Goal: Task Accomplishment & Management: Complete application form

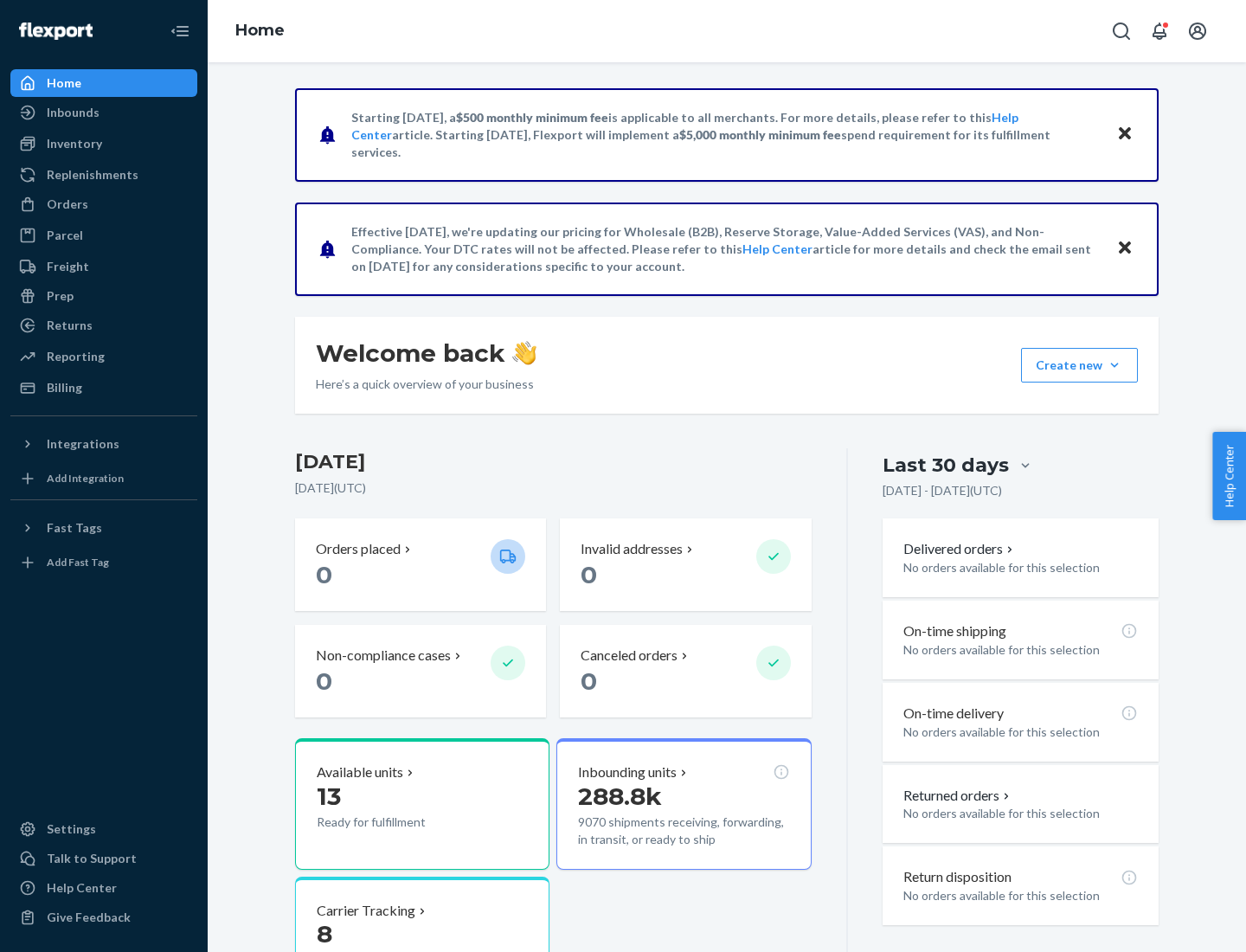
click at [1114, 365] on button "Create new Create new inbound Create new order Create new product" at bounding box center [1079, 365] width 117 height 35
click at [104, 113] on div "Inbounds" at bounding box center [103, 113] width 184 height 24
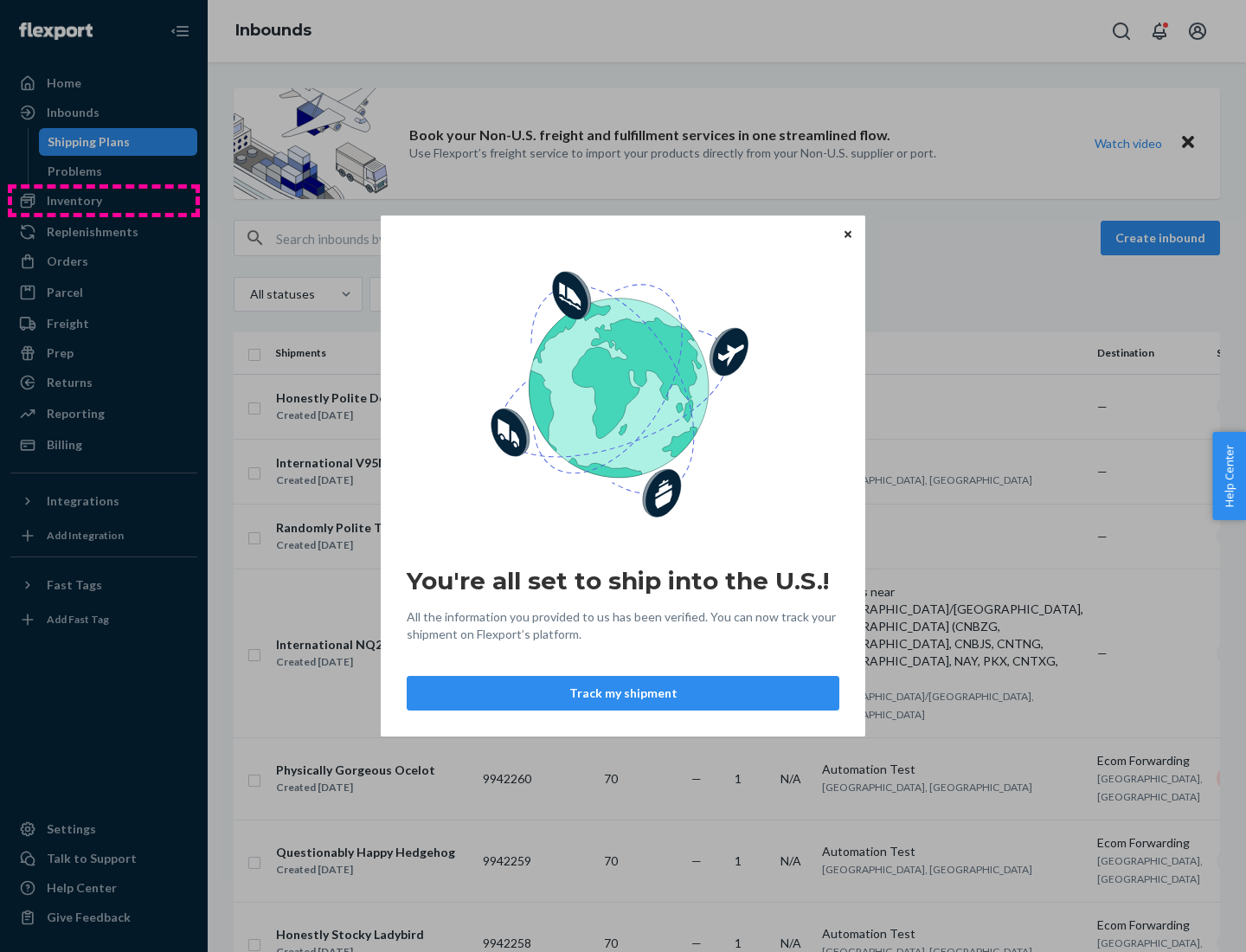
click at [104, 201] on div "You're all set to ship into the U.S.! All the information you provided to us ha…" at bounding box center [623, 476] width 1246 height 952
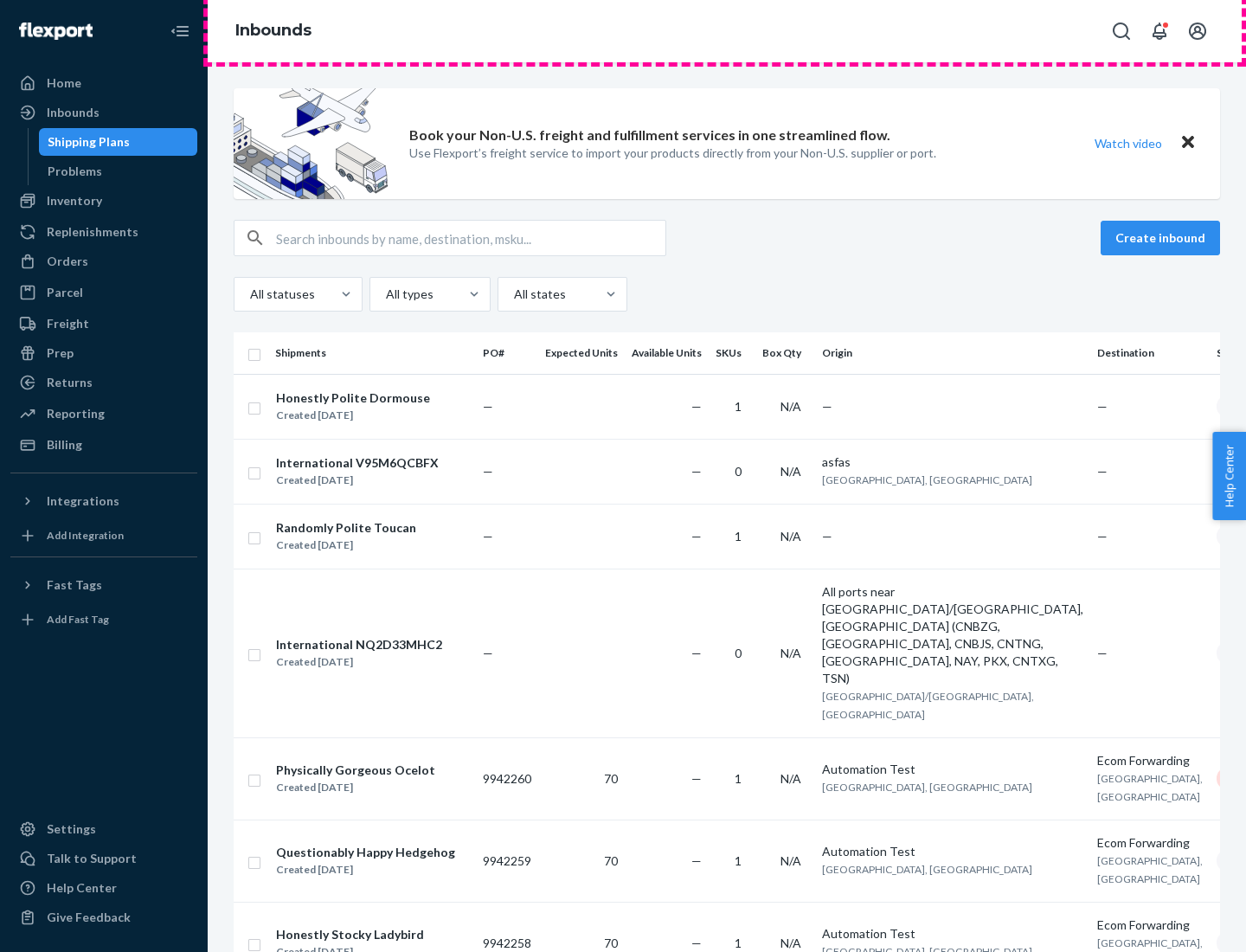
click at [727, 31] on div "Inbounds" at bounding box center [727, 31] width 1038 height 63
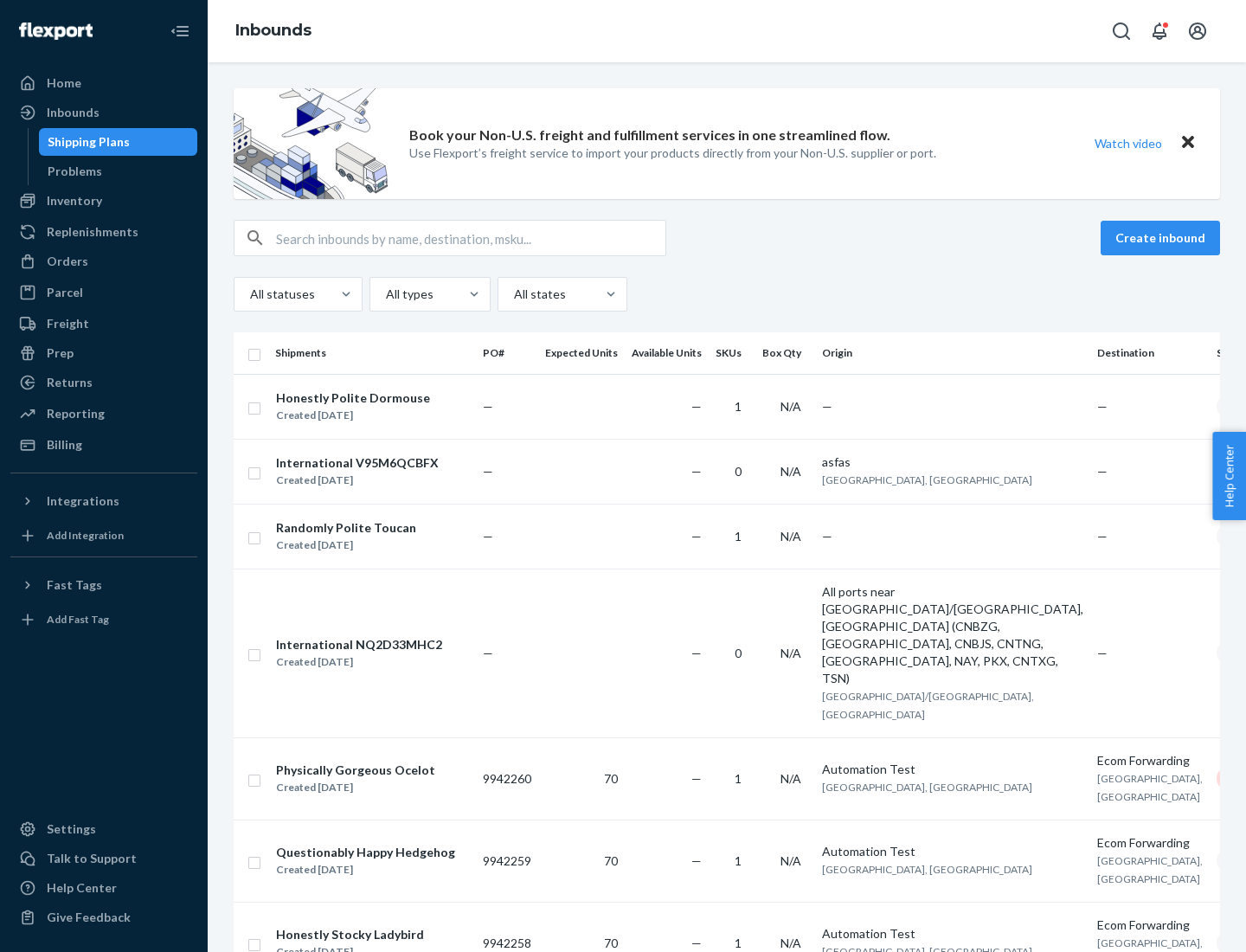
click at [727, 31] on div "Inbounds" at bounding box center [727, 31] width 1038 height 63
click at [727, 294] on div "All statuses All types All states" at bounding box center [726, 294] width 986 height 35
click at [86, 142] on div "Shipping Plans" at bounding box center [89, 141] width 82 height 18
click at [1163, 238] on button "Create inbound" at bounding box center [1159, 238] width 119 height 35
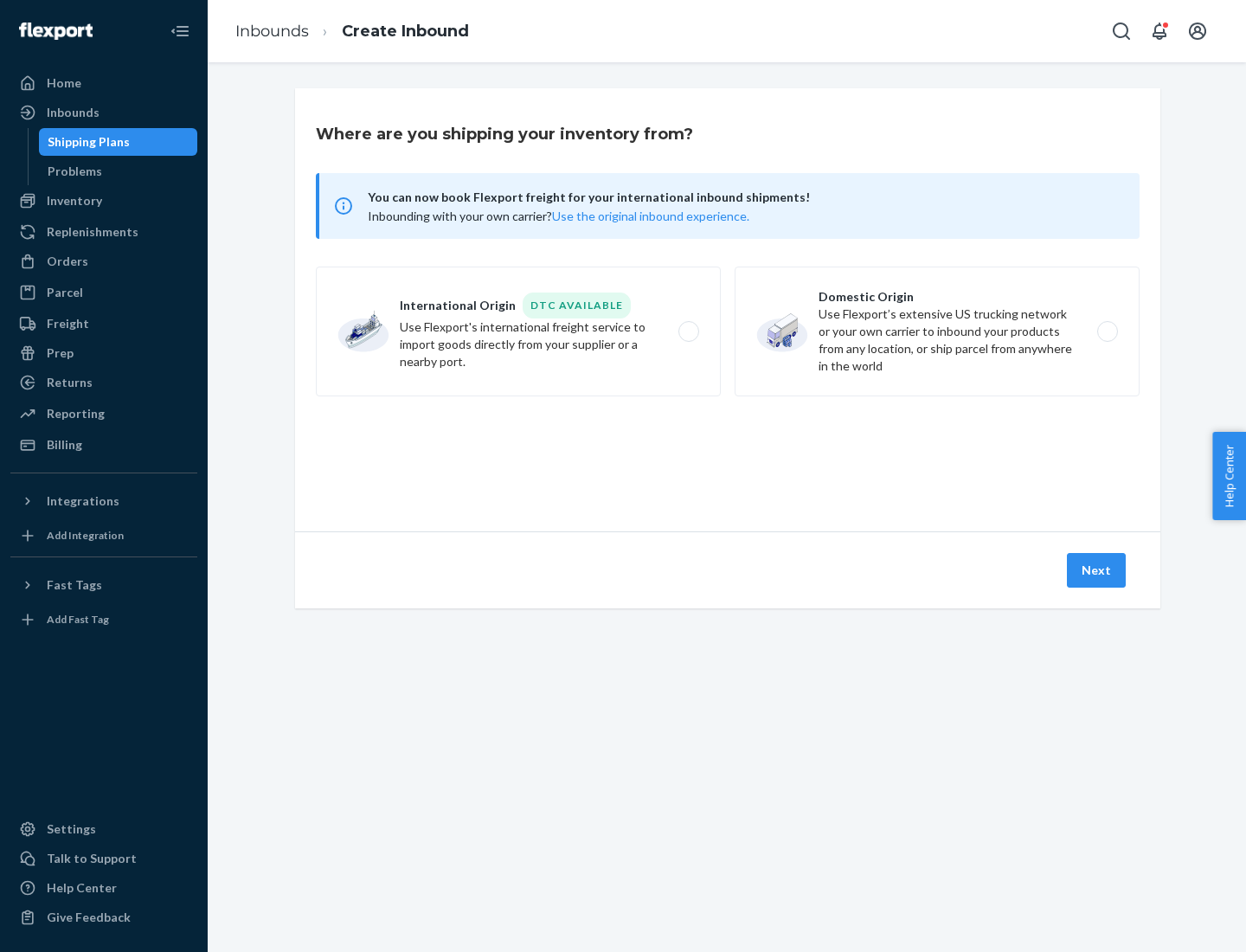
click at [518, 331] on label "International Origin DTC Available Use Flexport's international freight service…" at bounding box center [517, 331] width 405 height 130
click at [688, 331] on input "International Origin DTC Available Use Flexport's international freight service…" at bounding box center [694, 332] width 11 height 11
radio input "true"
click at [728, 453] on icon at bounding box center [728, 452] width 51 height 51
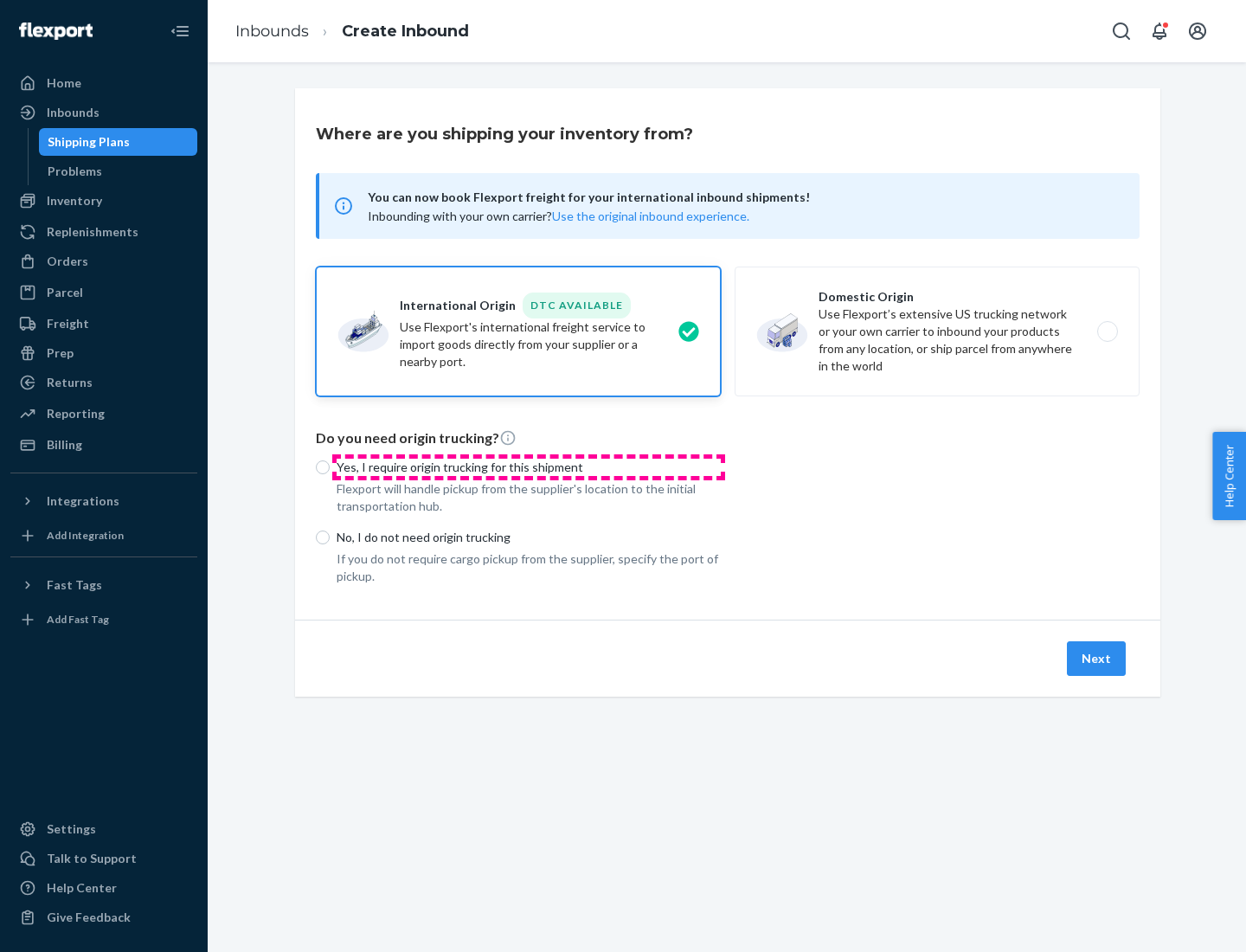
click at [528, 467] on p "Yes, I require origin trucking for this shipment" at bounding box center [528, 467] width 384 height 18
click at [329, 467] on input "Yes, I require origin trucking for this shipment" at bounding box center [322, 467] width 14 height 14
radio input "true"
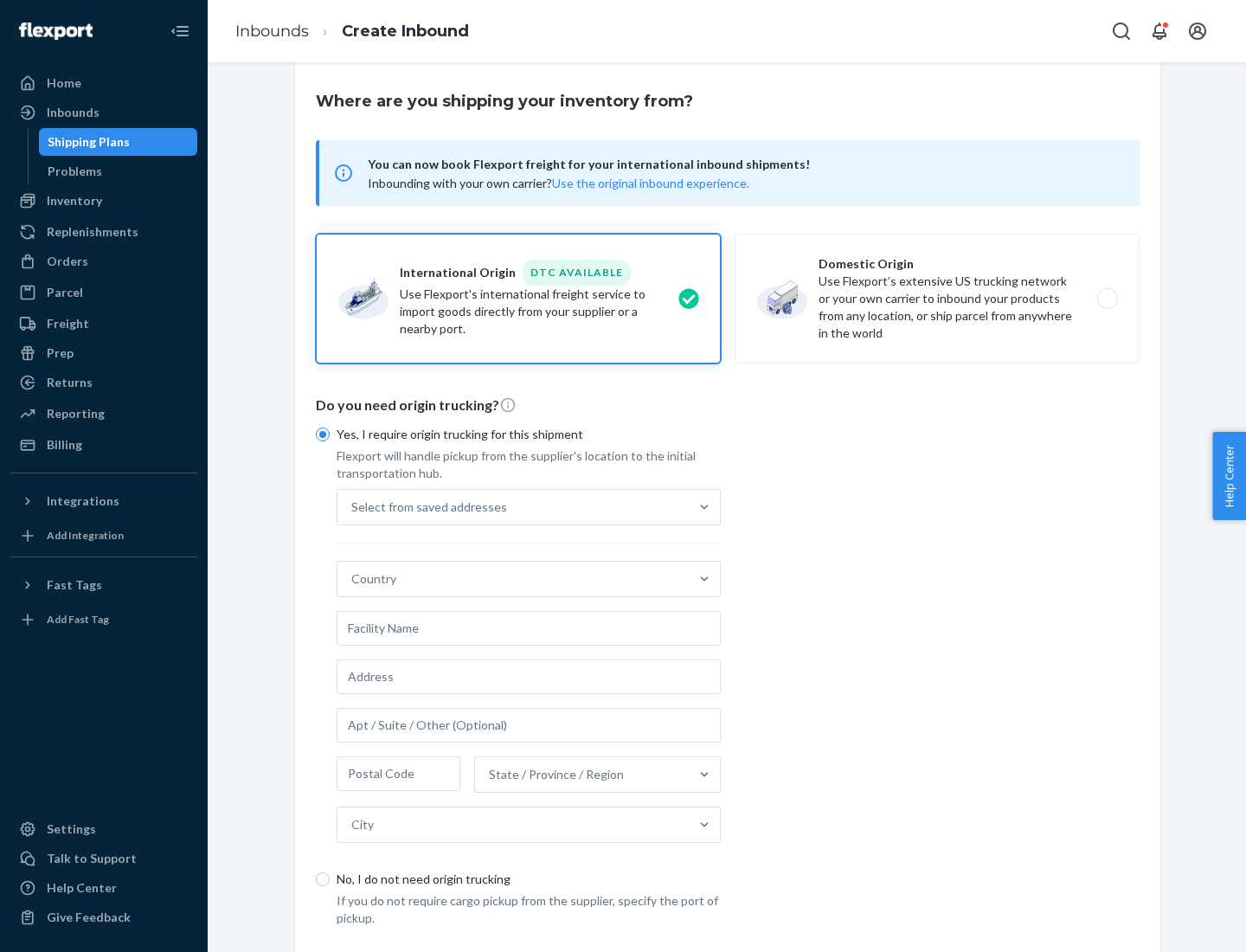
click at [513, 506] on div "Select from saved addresses" at bounding box center [513, 507] width 351 height 35
click at [353, 506] on input "Select from saved addresses" at bounding box center [352, 506] width 2 height 18
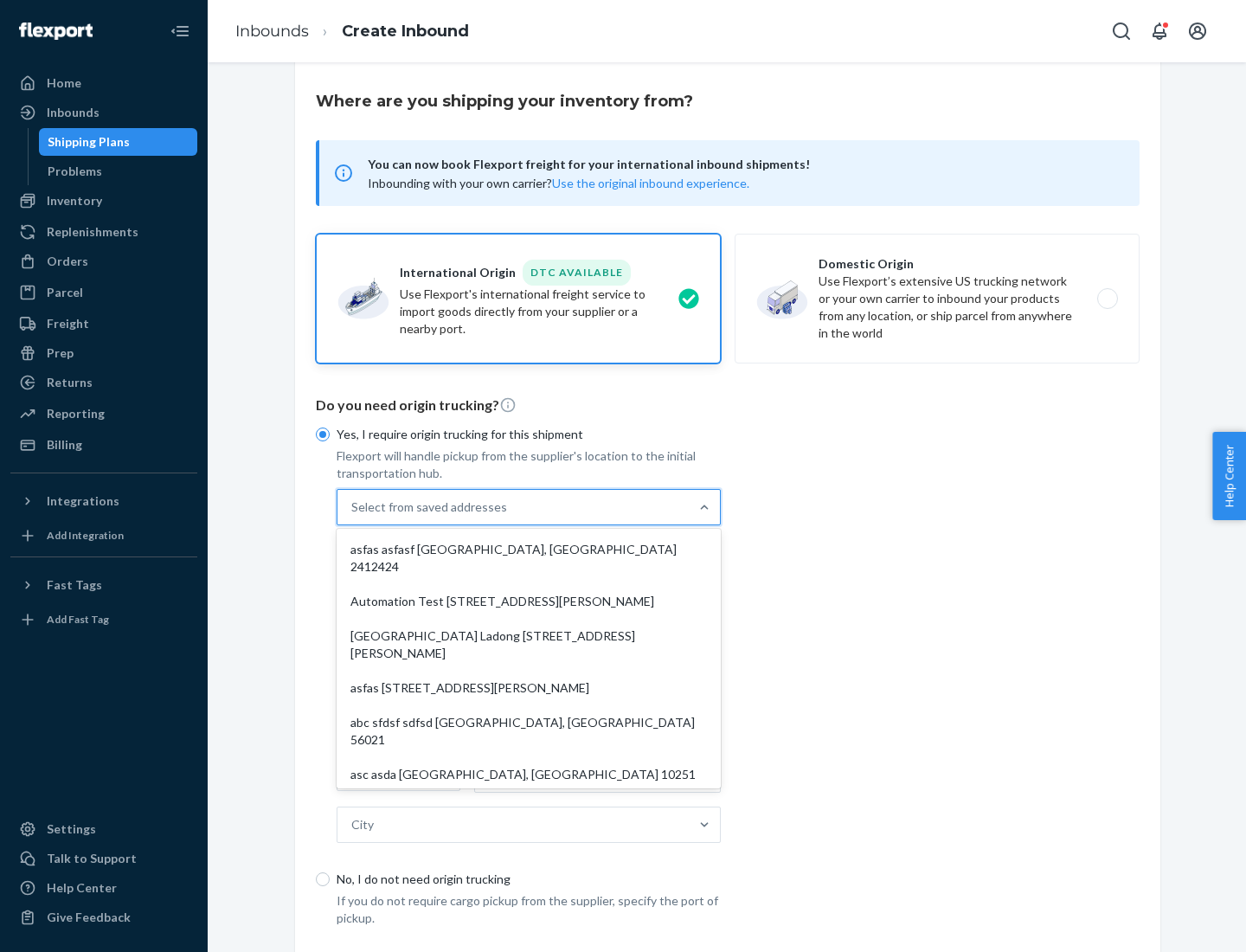
scroll to position [76, 0]
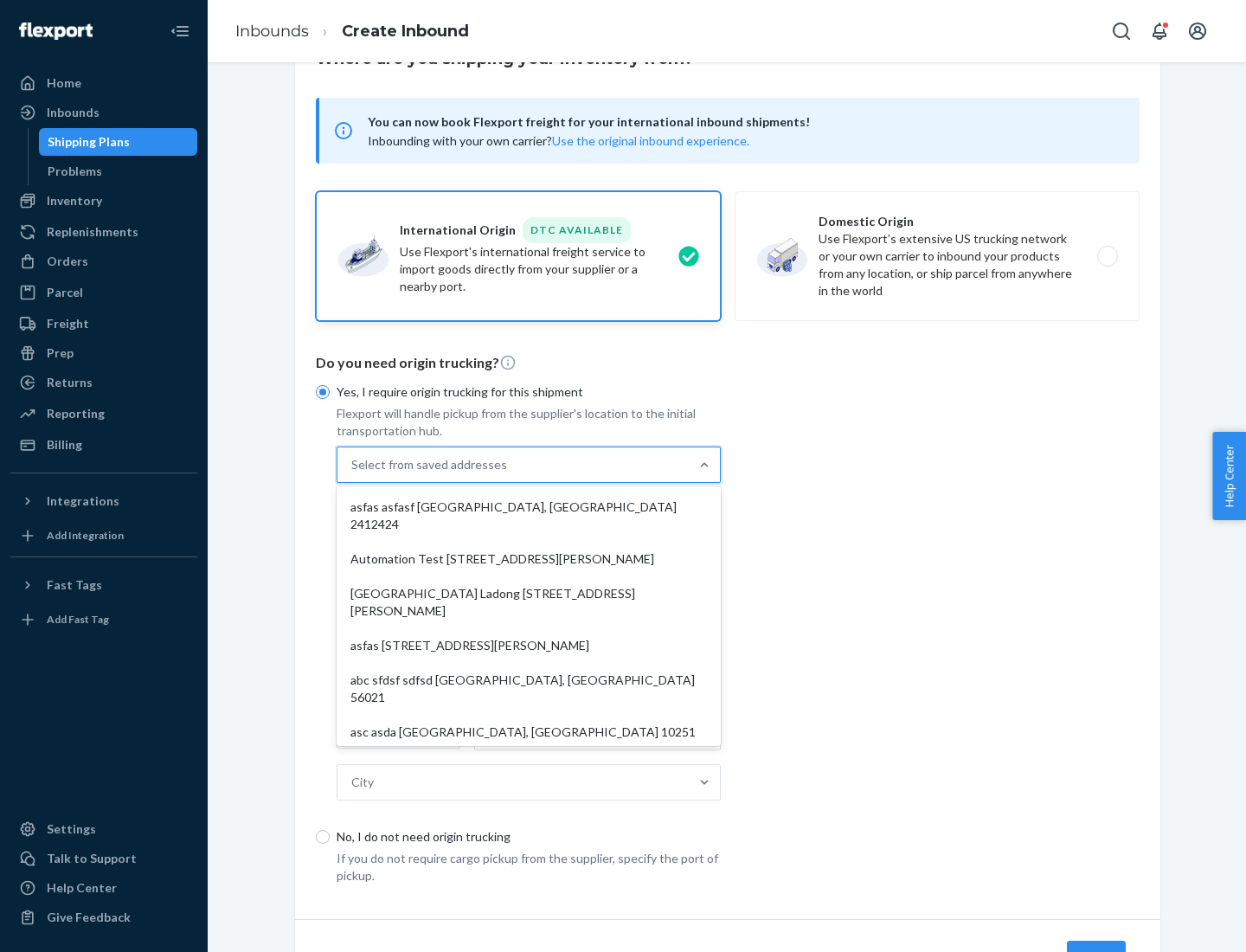
click at [528, 506] on div "asfas asfasf [GEOGRAPHIC_DATA], [GEOGRAPHIC_DATA] 2412424" at bounding box center [528, 516] width 377 height 52
click at [353, 473] on input "option asfas asfasf [GEOGRAPHIC_DATA], [GEOGRAPHIC_DATA] 2412424 focused, 1 of …" at bounding box center [352, 464] width 2 height 18
type input "asfas"
type input "asfasf"
type input "2412424"
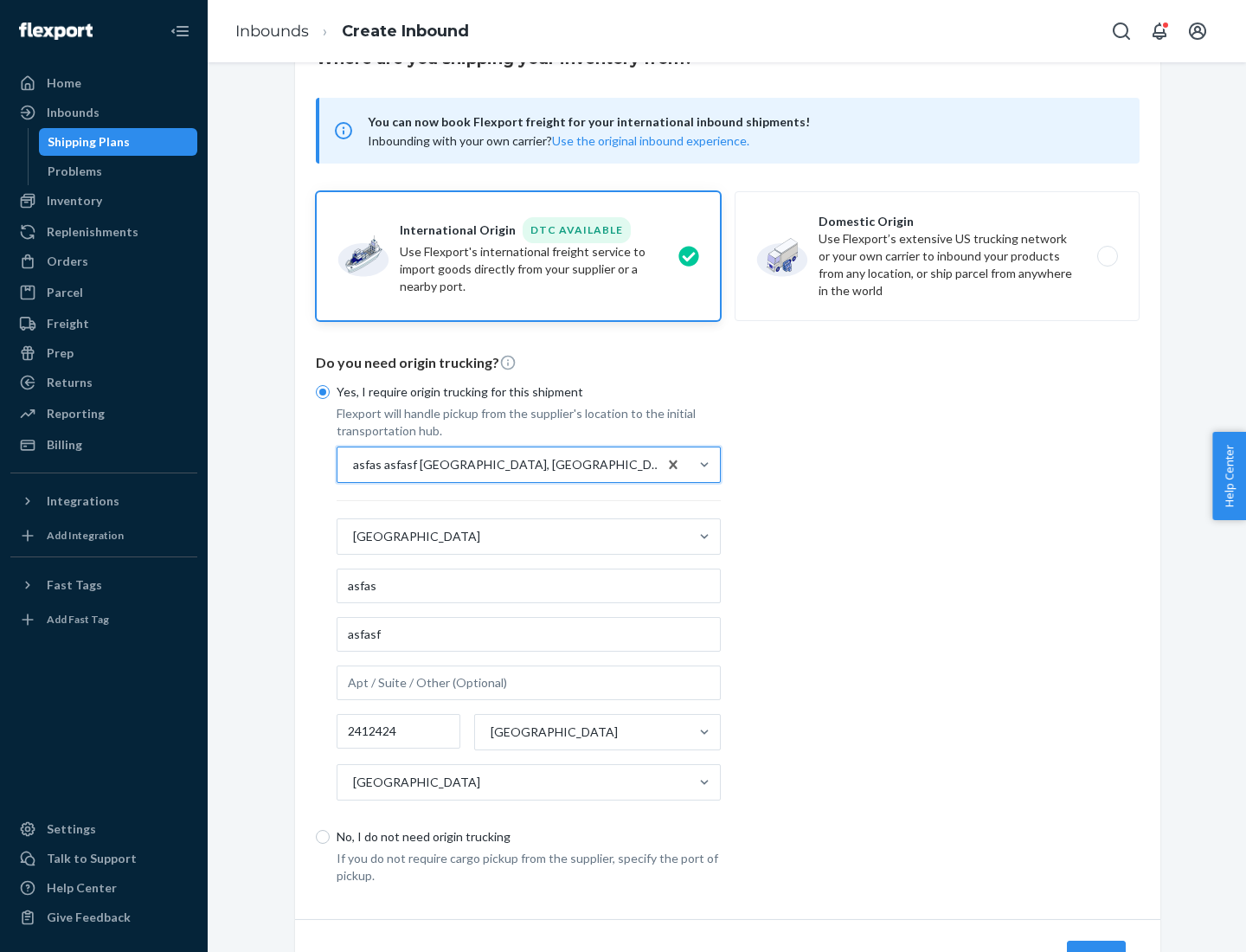
scroll to position [161, 0]
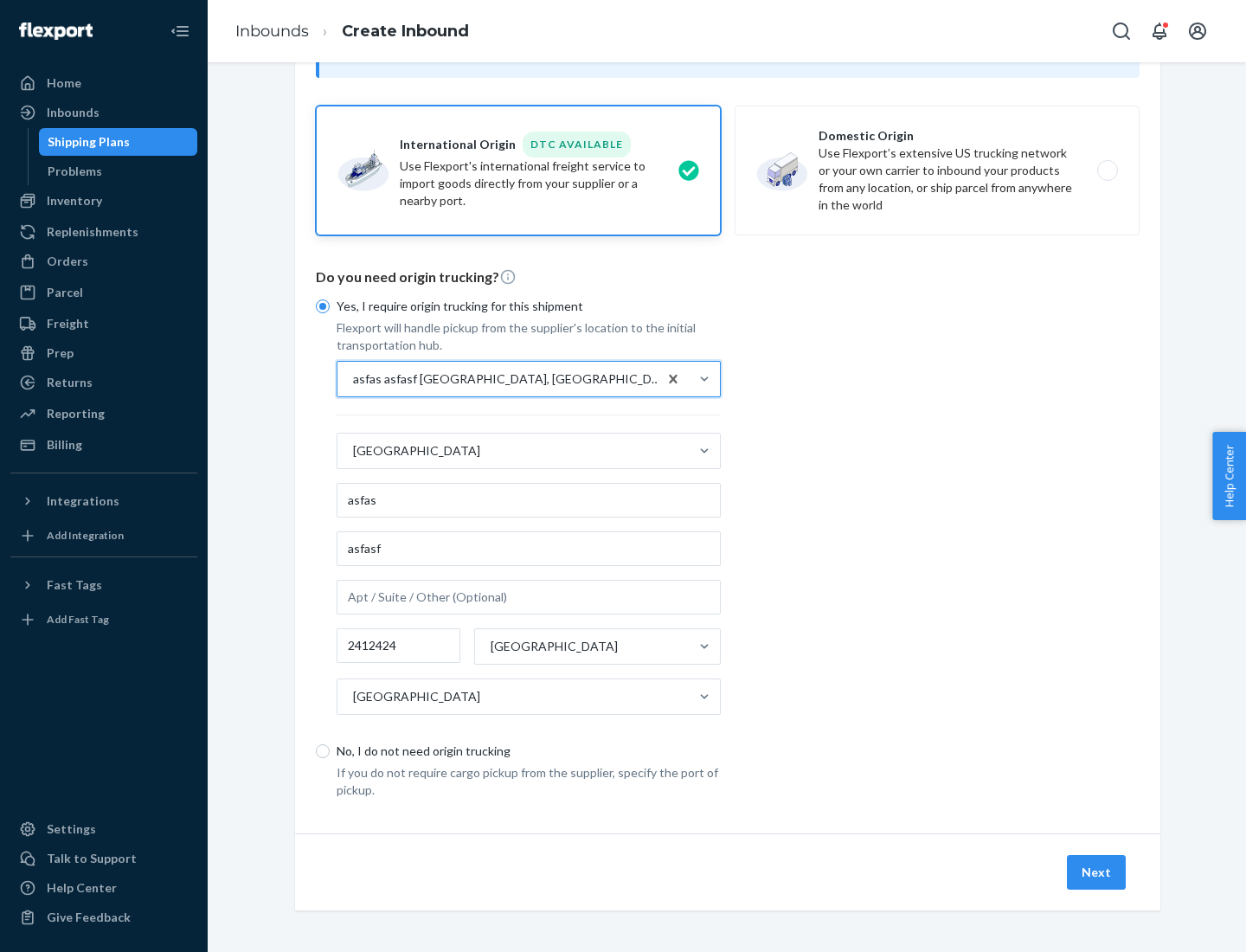
click at [1097, 872] on button "Next" at bounding box center [1097, 873] width 59 height 35
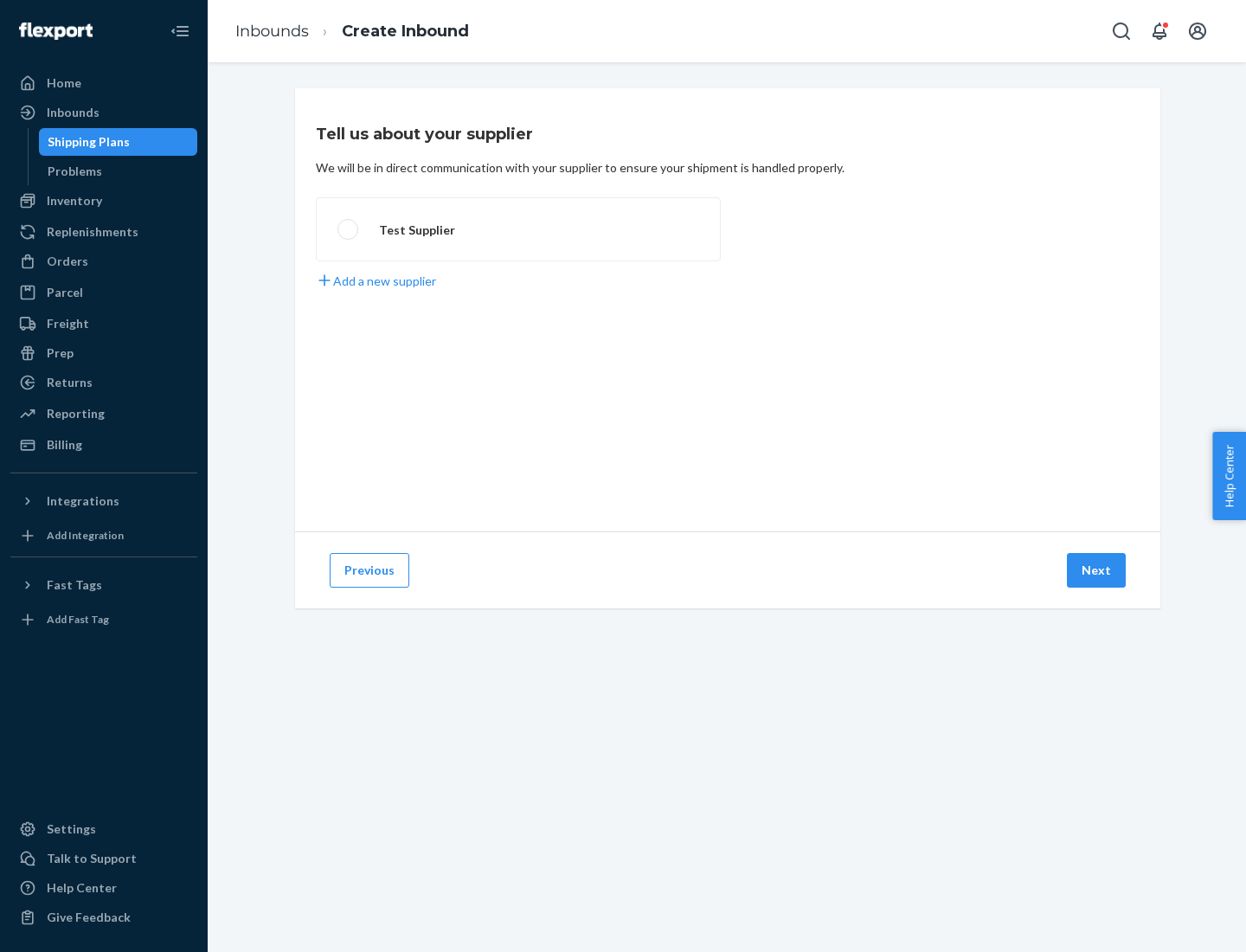
click at [518, 230] on label "Test Supplier" at bounding box center [517, 229] width 405 height 64
click at [349, 230] on input "Test Supplier" at bounding box center [343, 230] width 11 height 11
radio input "true"
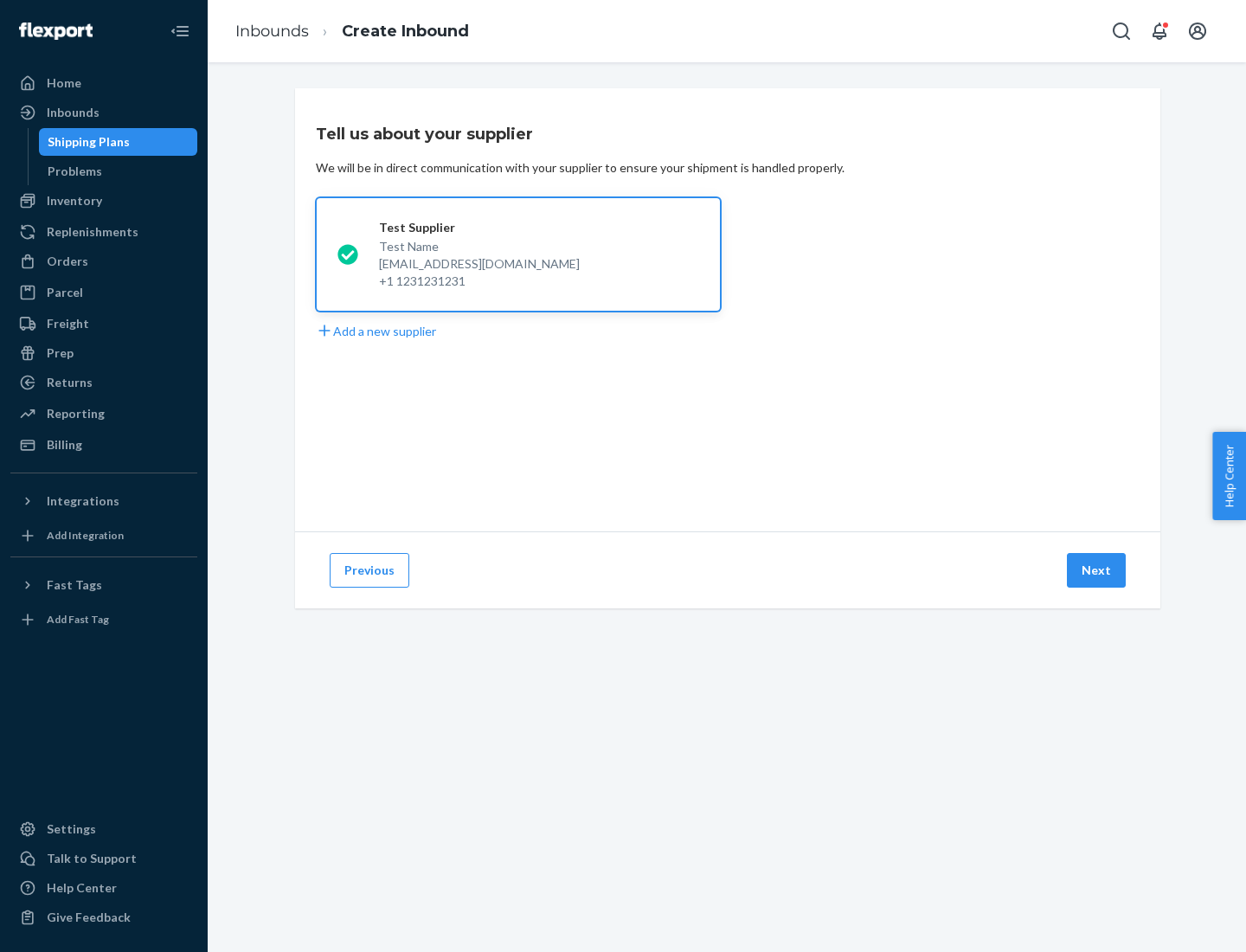
click at [1097, 570] on button "Next" at bounding box center [1097, 570] width 59 height 35
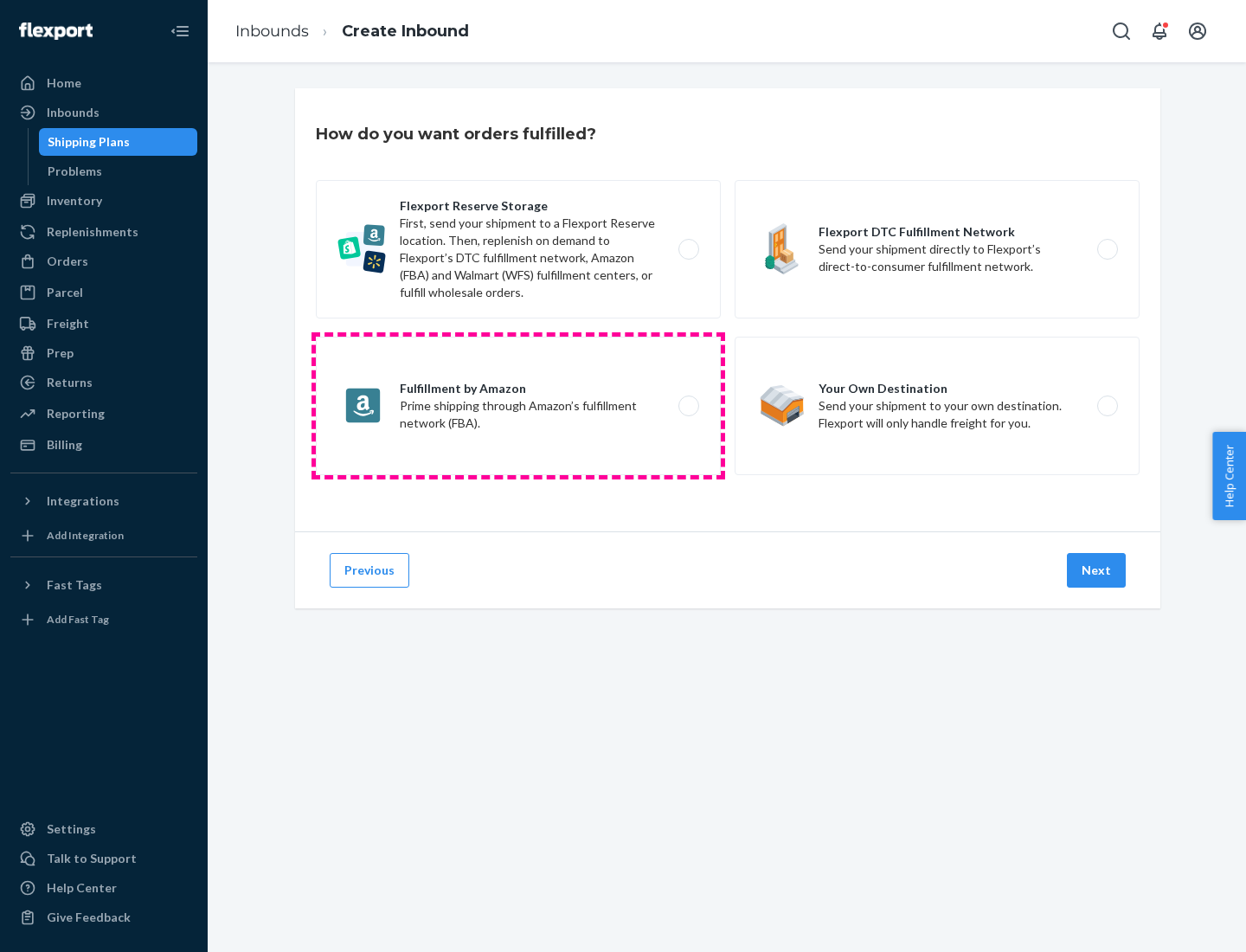
click at [518, 406] on label "Fulfillment by Amazon Prime shipping through Amazon’s fulfillment network (FBA)." at bounding box center [517, 406] width 405 height 138
click at [688, 406] on input "Fulfillment by Amazon Prime shipping through Amazon’s fulfillment network (FBA)." at bounding box center [694, 406] width 11 height 11
radio input "true"
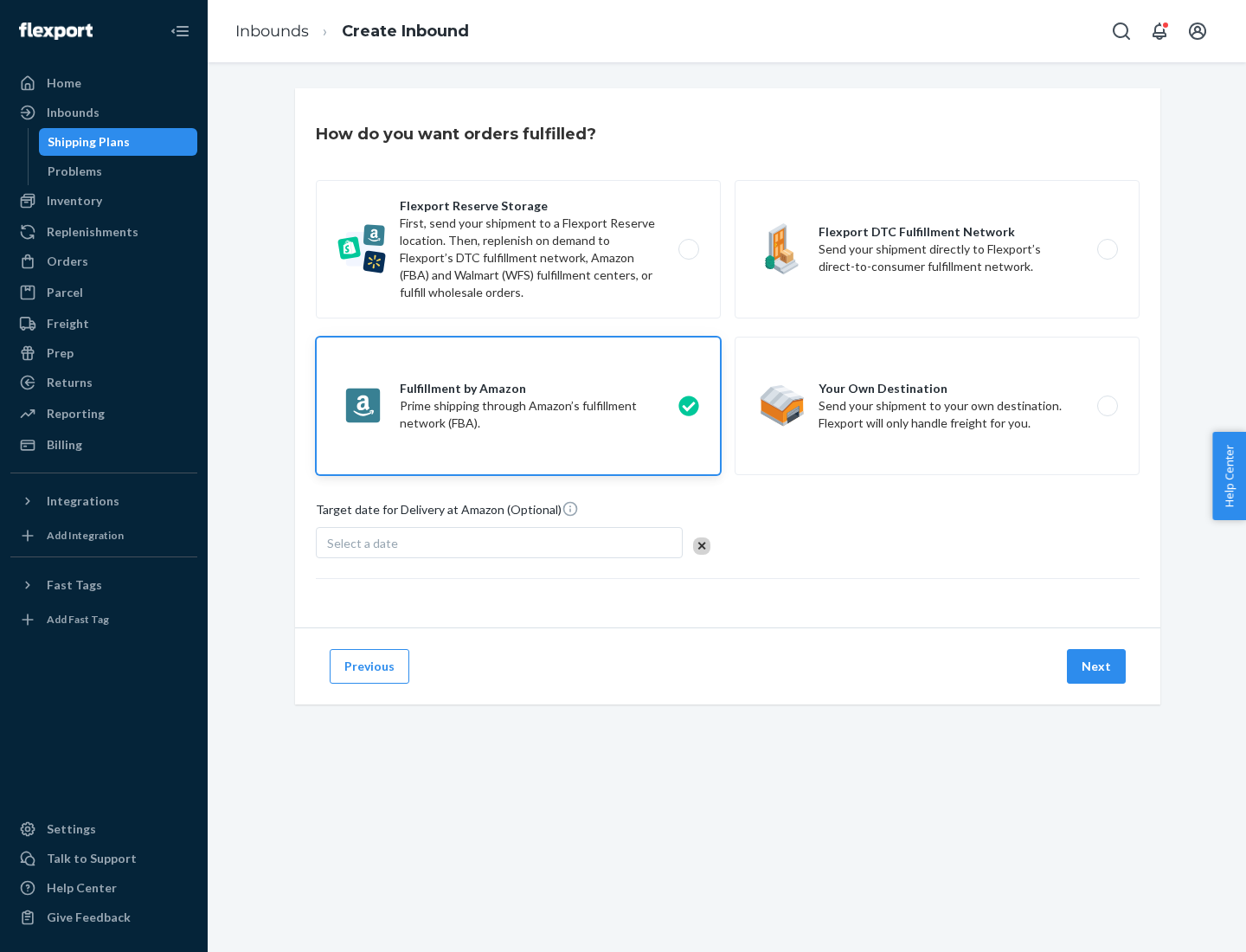
click at [1097, 666] on button "Next" at bounding box center [1097, 667] width 59 height 35
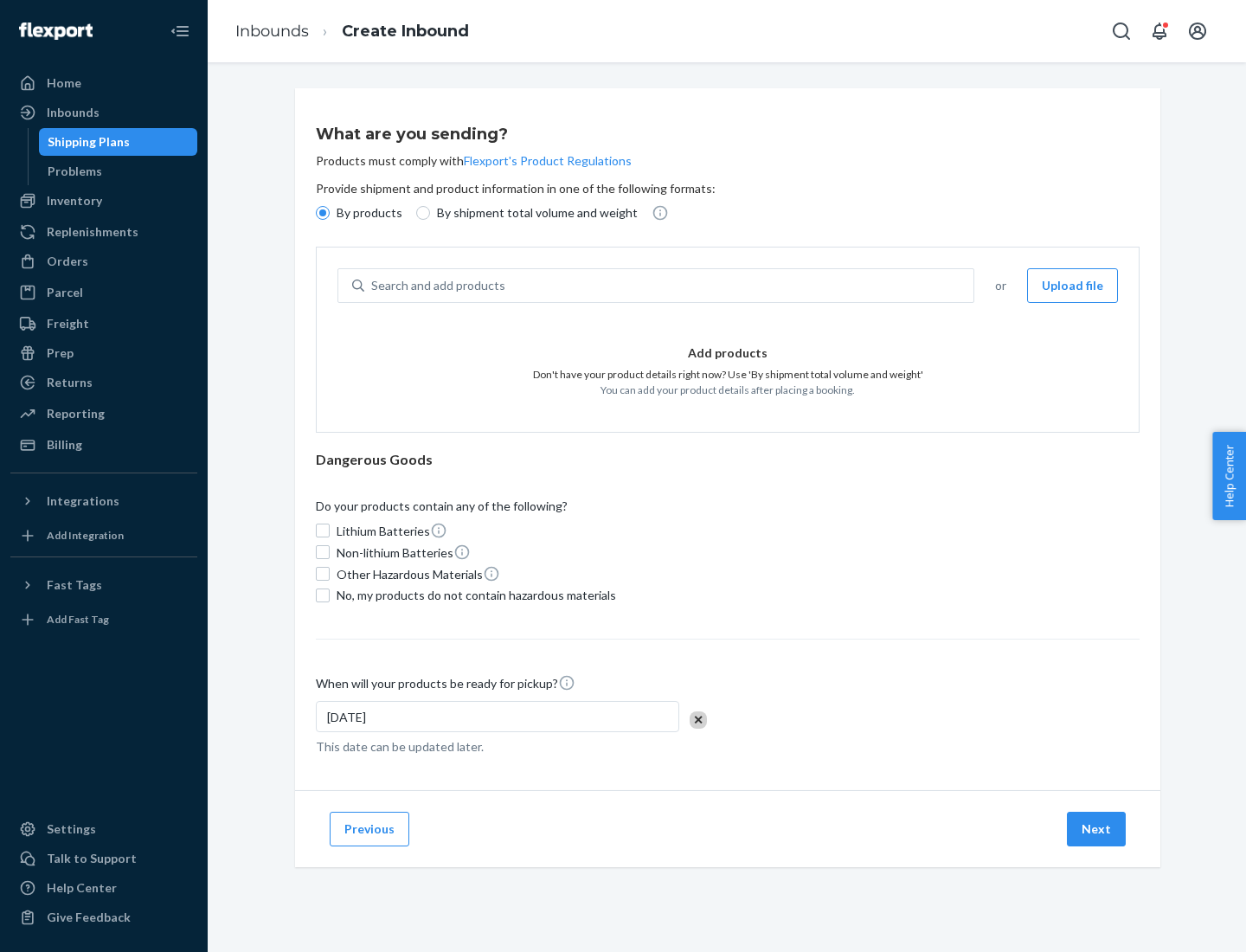
click at [532, 213] on p "By shipment total volume and weight" at bounding box center [538, 212] width 201 height 18
click at [430, 213] on input "By shipment total volume and weight" at bounding box center [422, 212] width 14 height 14
radio input "true"
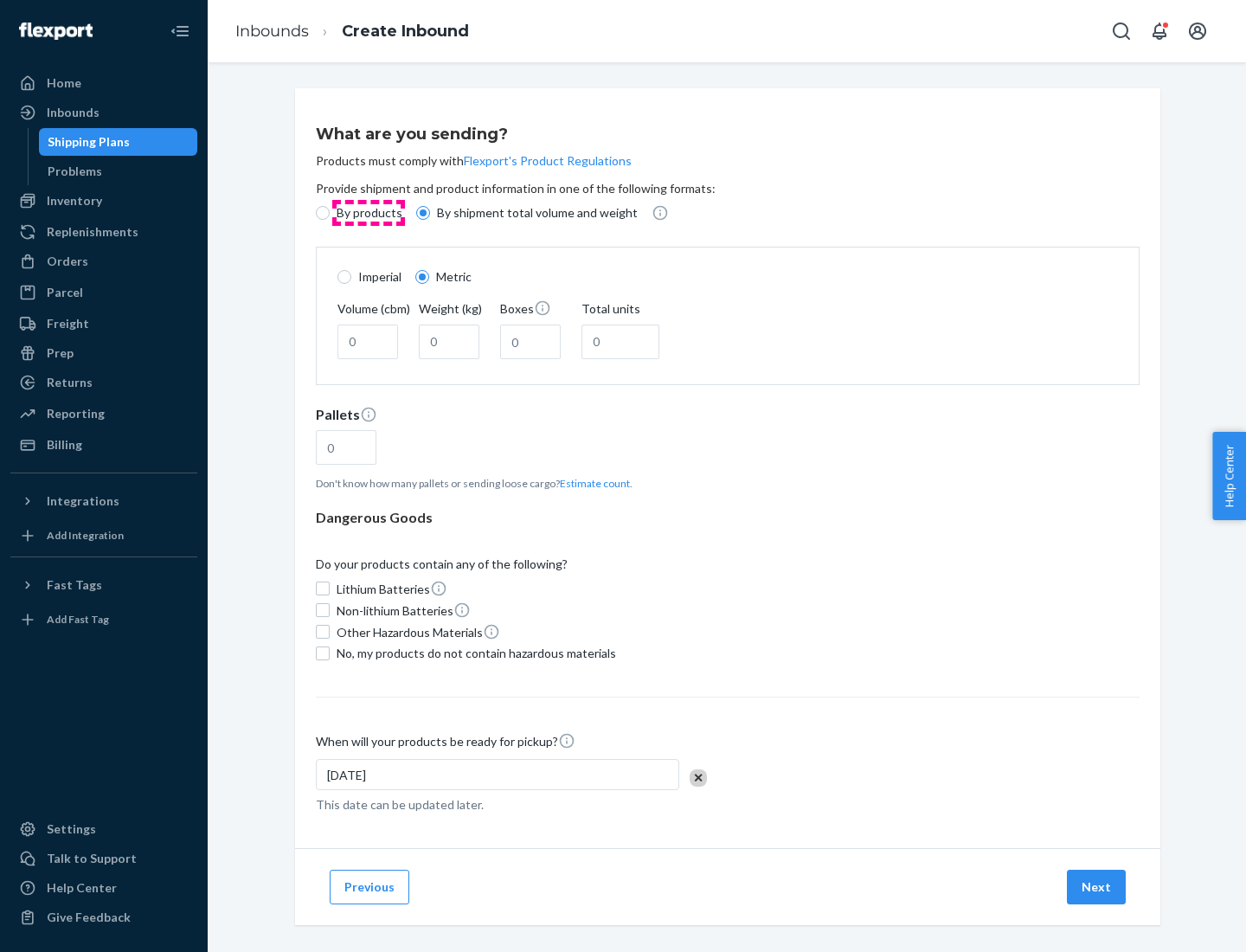
click at [368, 213] on p "By products" at bounding box center [369, 212] width 65 height 18
click at [329, 213] on input "By products" at bounding box center [322, 212] width 14 height 14
radio input "true"
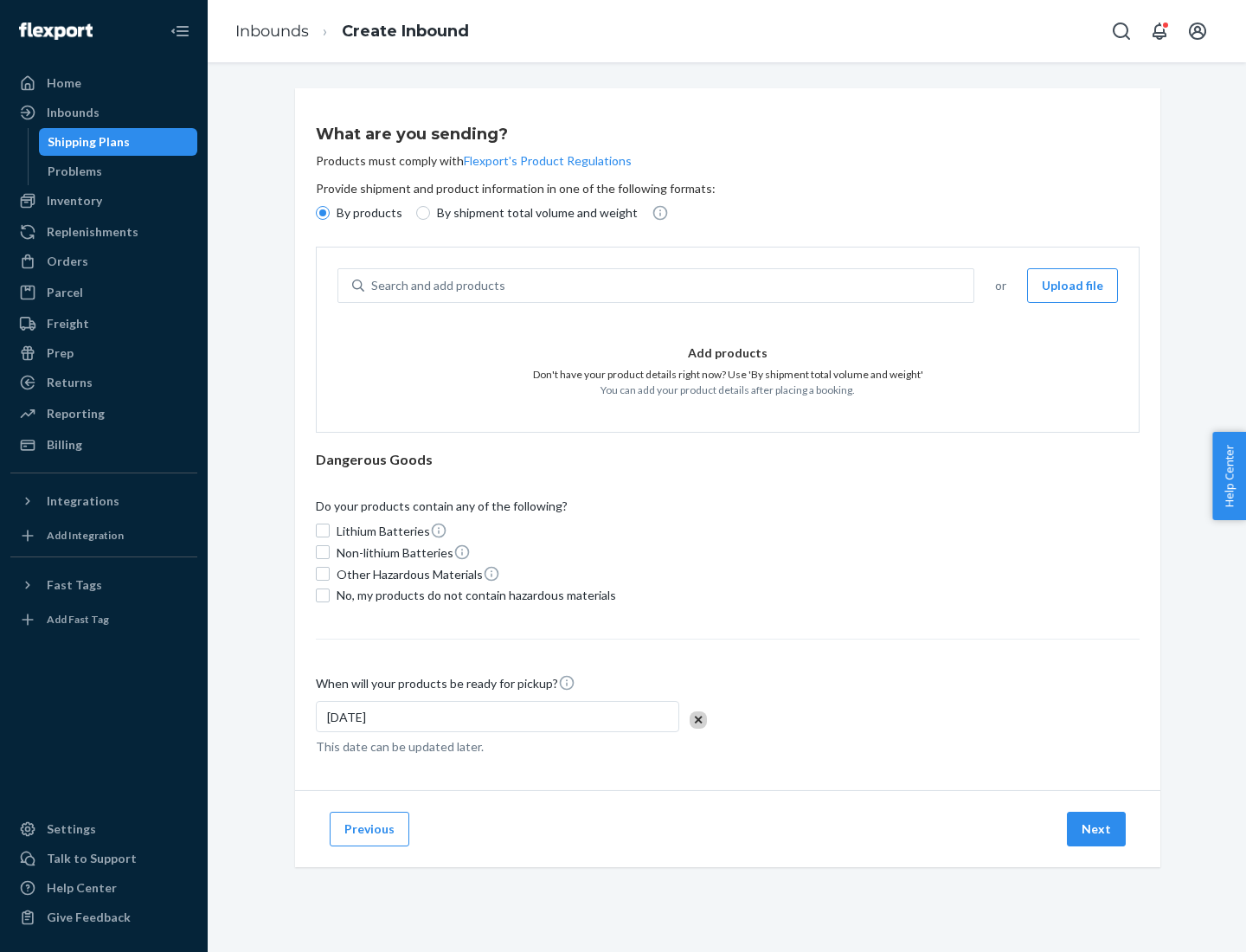
click at [670, 286] on div "Search and add products" at bounding box center [669, 286] width 609 height 31
click at [373, 286] on input "Search and add products" at bounding box center [372, 285] width 2 height 18
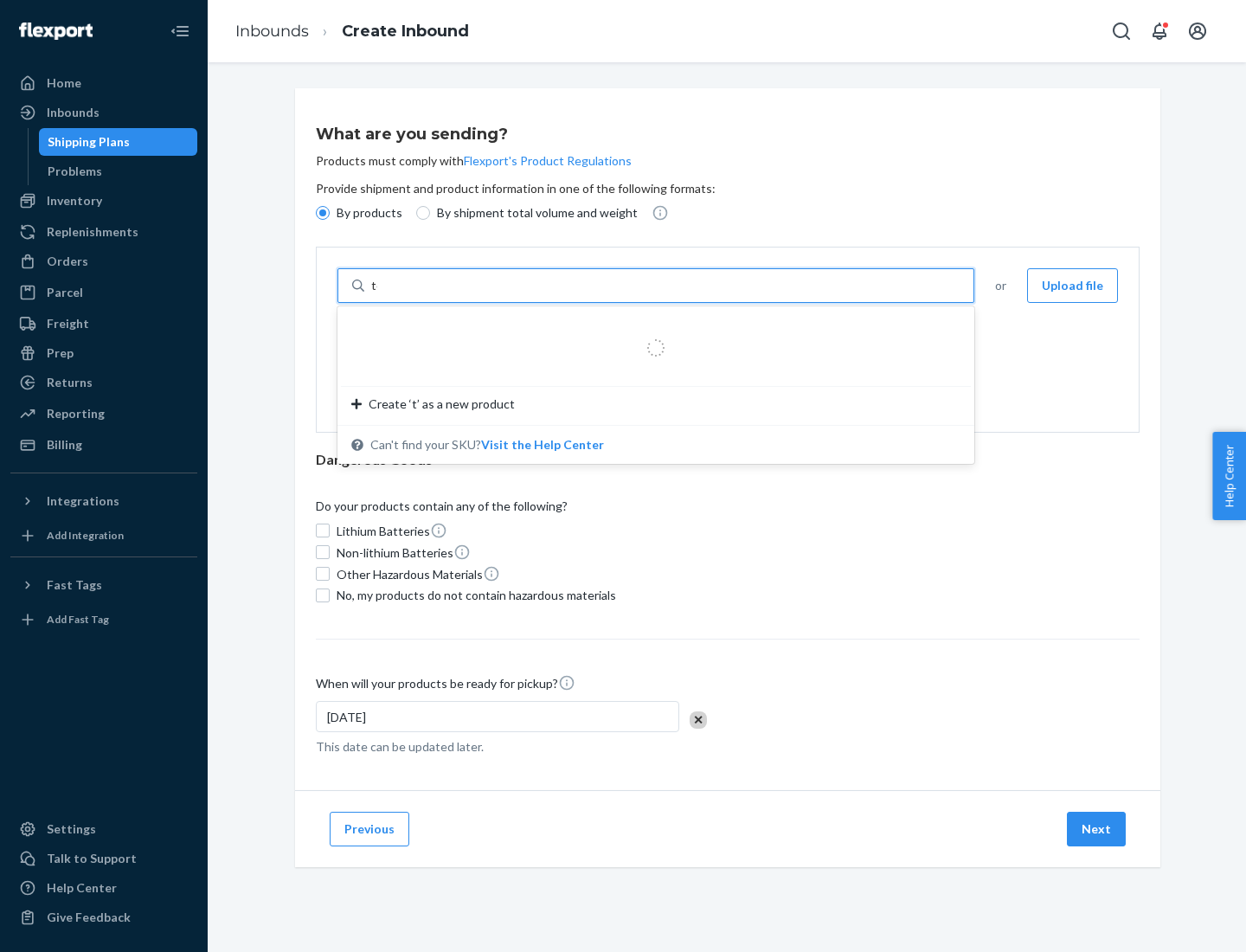
type input "test"
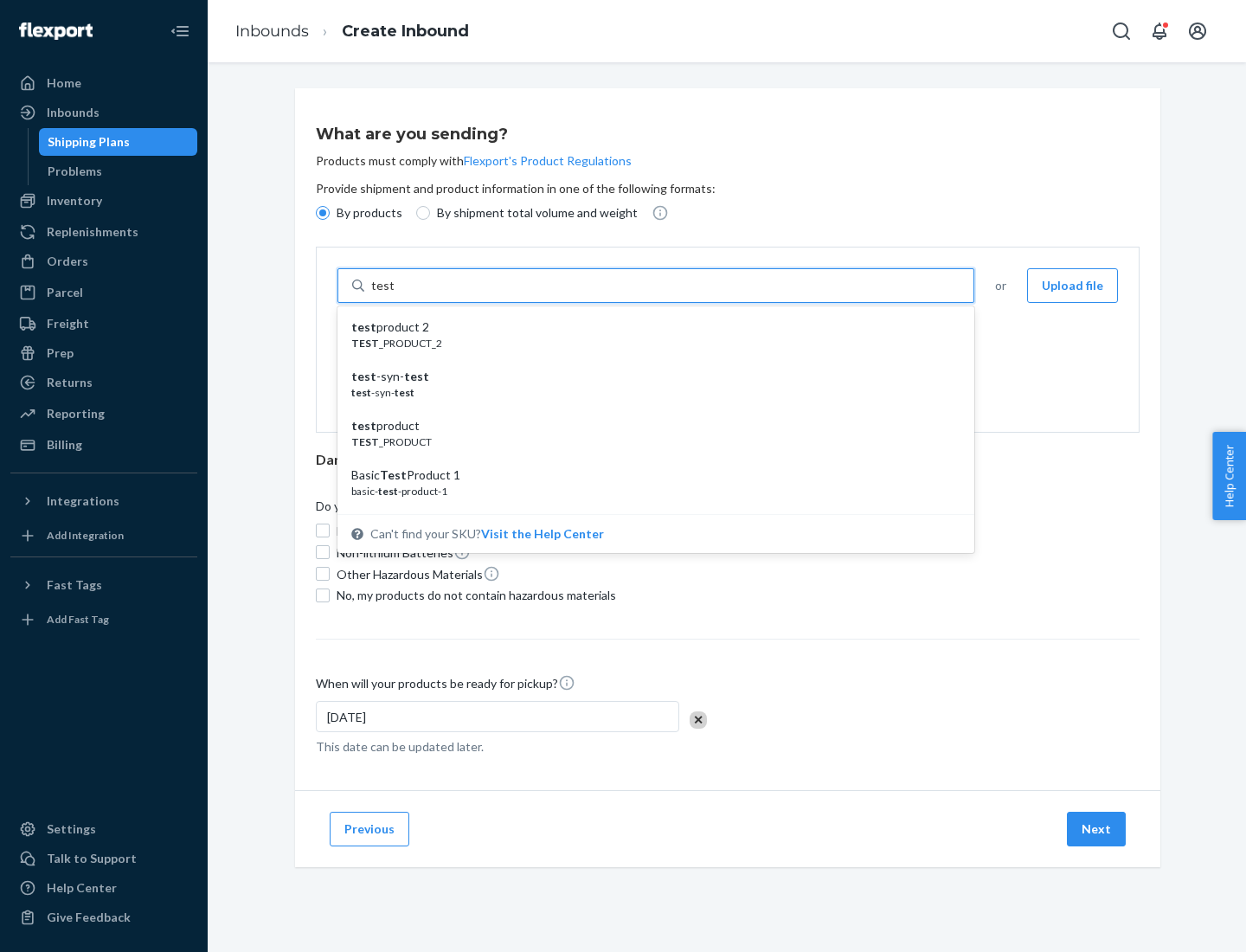
click at [649, 327] on div "test product 2" at bounding box center [648, 327] width 595 height 18
click at [394, 294] on input "test" at bounding box center [382, 285] width 22 height 18
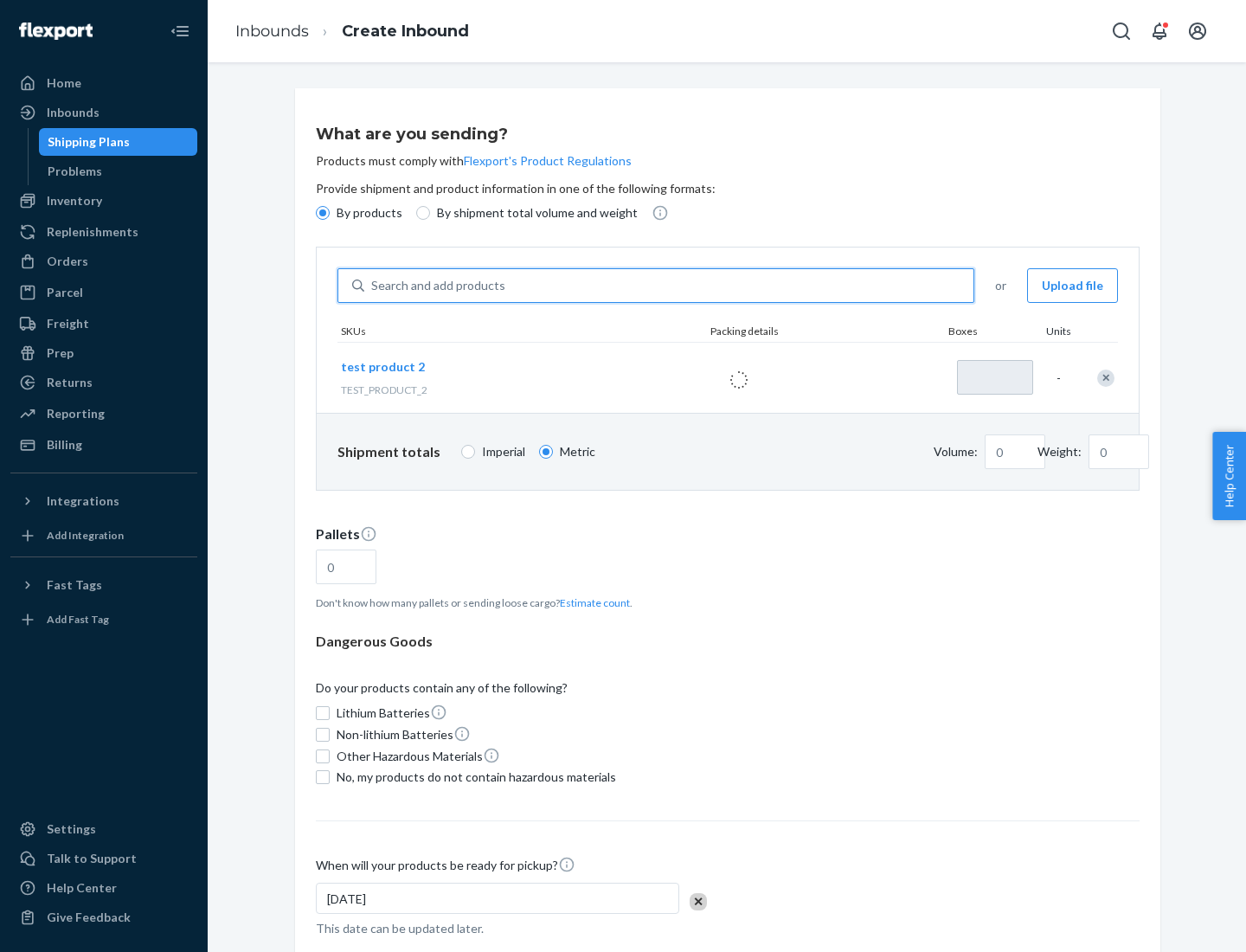
type input "1"
type input "0.02"
type input "22.23"
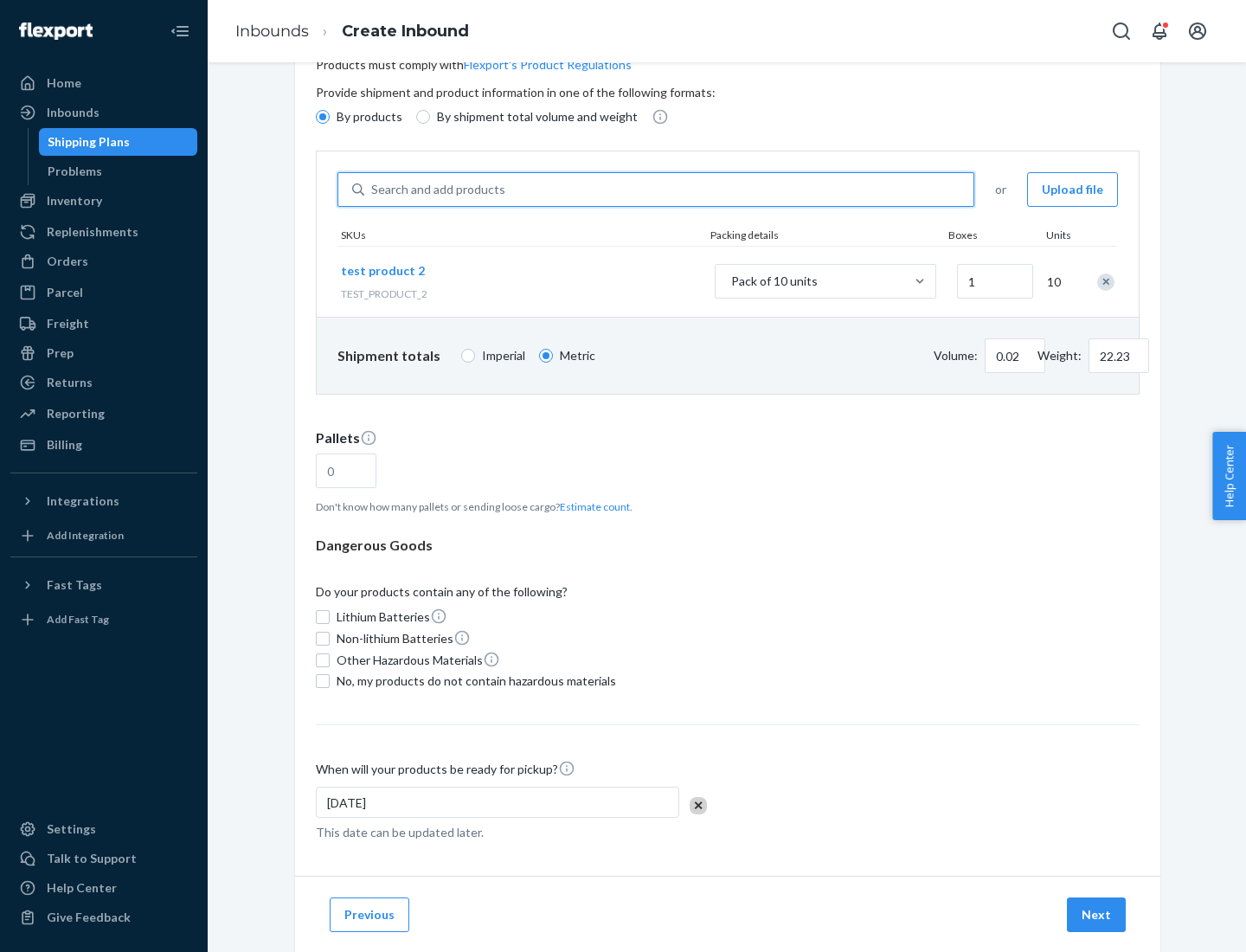
click at [591, 506] on button "Estimate count" at bounding box center [595, 506] width 70 height 15
type input "1"
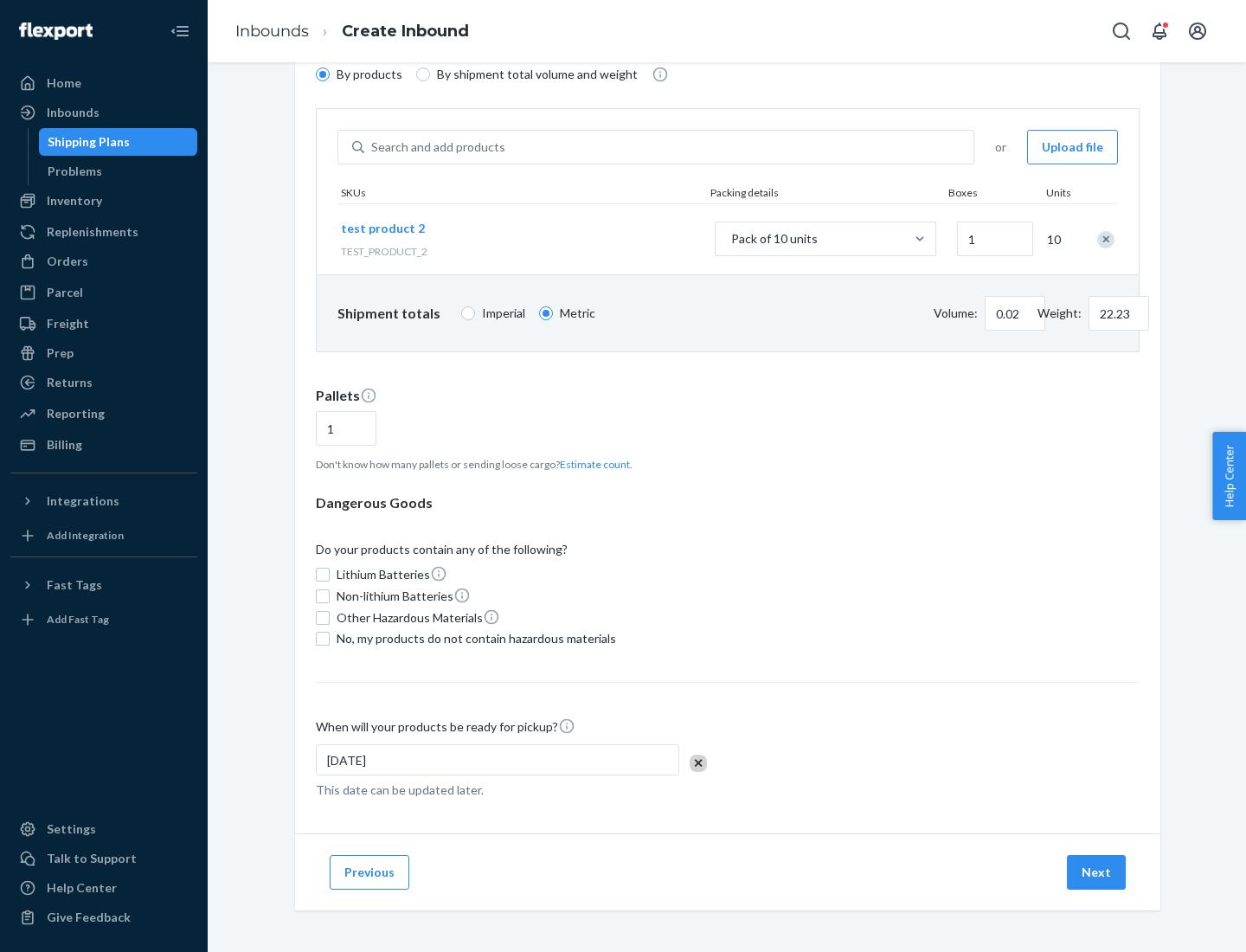
click at [473, 638] on span "No, my products do not contain hazardous materials" at bounding box center [476, 638] width 279 height 18
click at [329, 638] on input "No, my products do not contain hazardous materials" at bounding box center [322, 638] width 14 height 14
checkbox input "true"
click at [1097, 873] on button "Next" at bounding box center [1097, 873] width 59 height 35
